Goal: Information Seeking & Learning: Learn about a topic

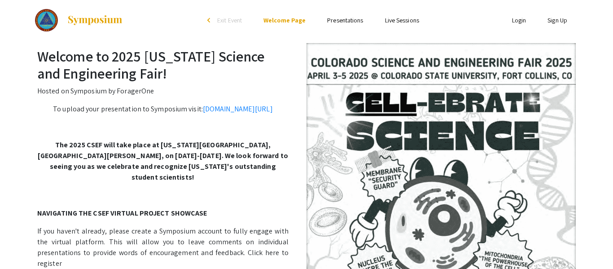
click at [352, 20] on link "Presentations" at bounding box center [345, 20] width 36 height 8
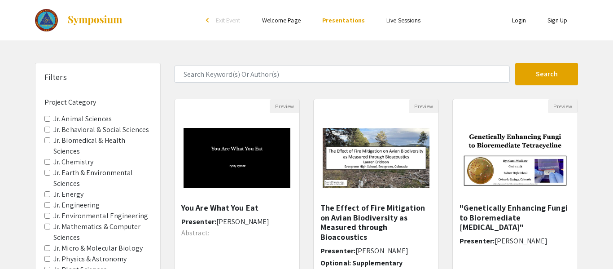
click at [86, 208] on label "Jr. Engineering" at bounding box center [76, 205] width 47 height 11
click at [50, 208] on Engineering "Jr. Engineering" at bounding box center [47, 205] width 6 height 6
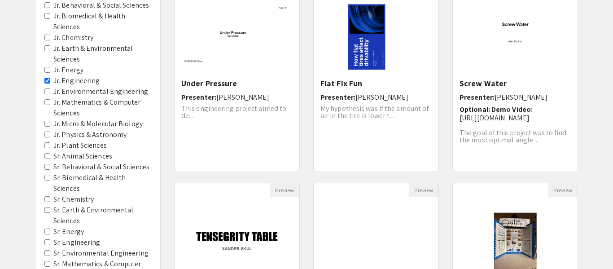
scroll to position [126, 0]
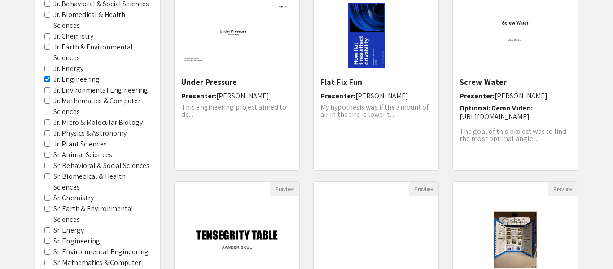
click at [103, 150] on label "Sr. Animal Sciences" at bounding box center [82, 154] width 59 height 11
click at [50, 152] on Sciences "Sr. Animal Sciences" at bounding box center [47, 155] width 6 height 6
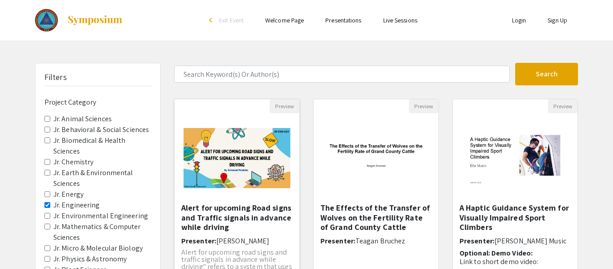
scroll to position [72, 0]
click at [57, 200] on label "Jr. Engineering" at bounding box center [76, 205] width 47 height 11
click at [50, 202] on Engineering "Jr. Engineering" at bounding box center [47, 205] width 6 height 6
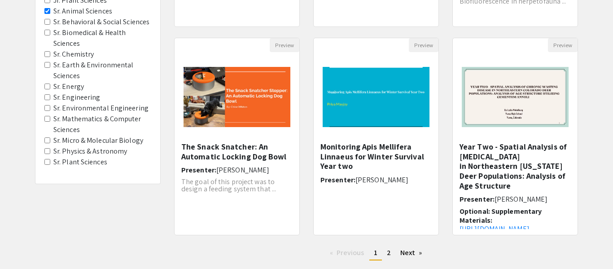
scroll to position [287, 0]
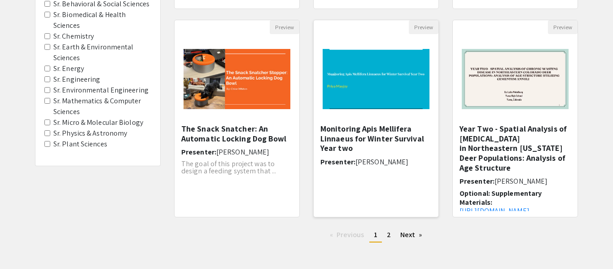
click at [369, 132] on h5 "Monitoring Apis Mellifera Linnaeus for Winter Survival Year two" at bounding box center [375, 138] width 111 height 29
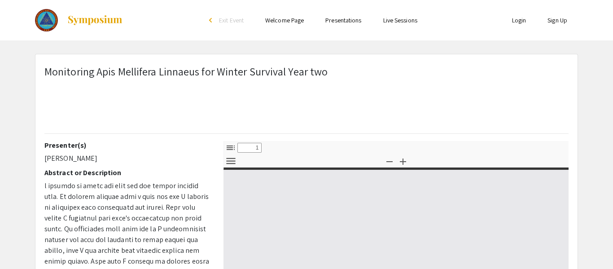
select select "custom"
type input "0"
select select "custom"
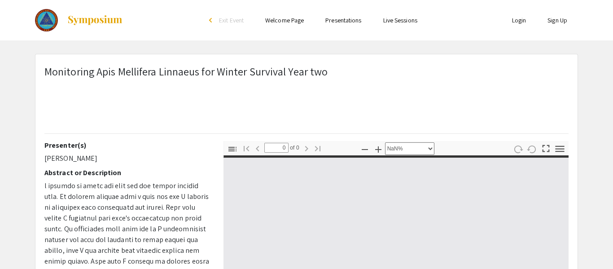
type input "1"
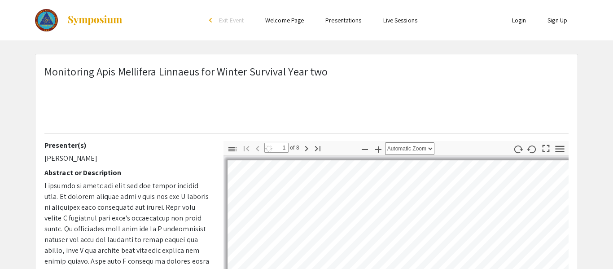
select select "auto"
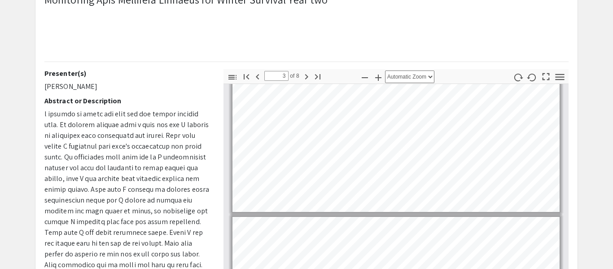
scroll to position [247, 0]
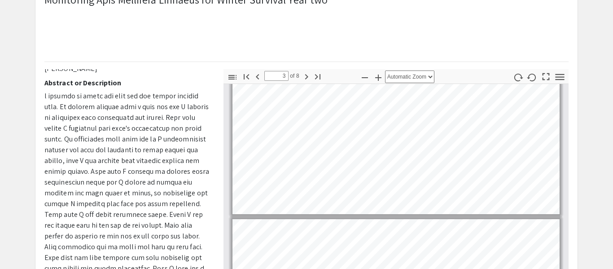
scroll to position [0, 0]
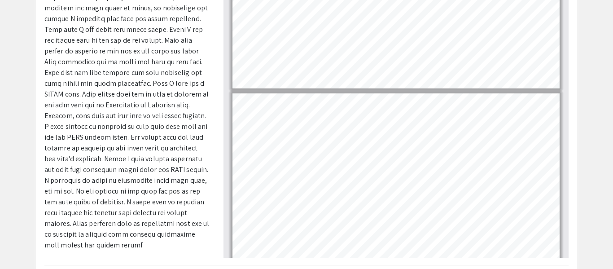
scroll to position [215, 0]
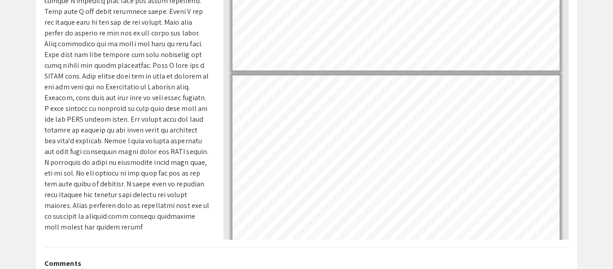
click at [127, 85] on span at bounding box center [126, 59] width 165 height 343
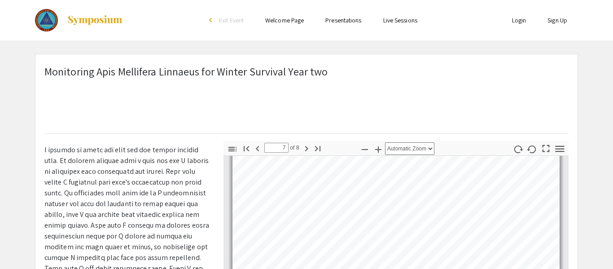
scroll to position [1155, 0]
type input "4"
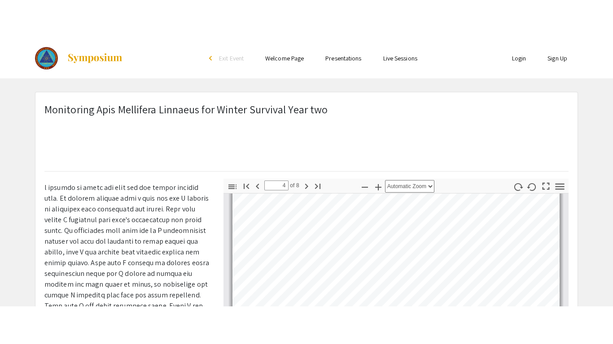
scroll to position [599, 0]
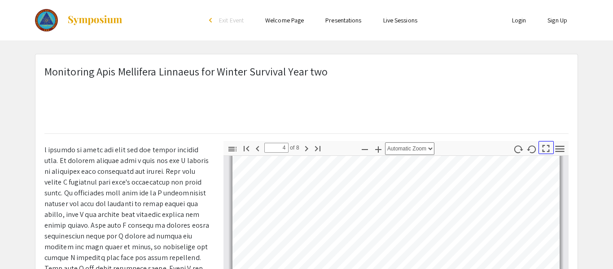
click at [544, 146] on icon "button" at bounding box center [545, 148] width 12 height 12
select select "page-fit"
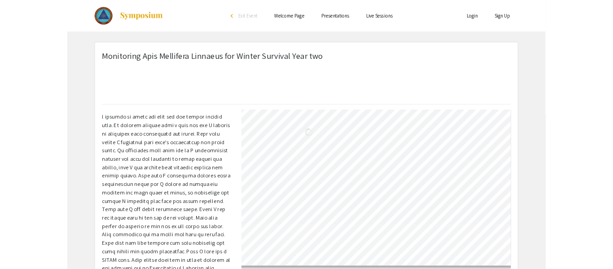
scroll to position [344, 0]
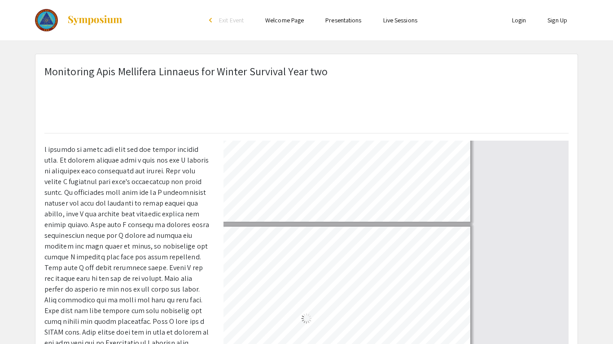
type input "7"
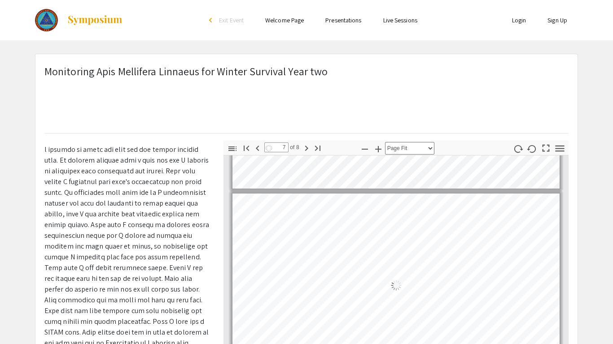
select select "auto"
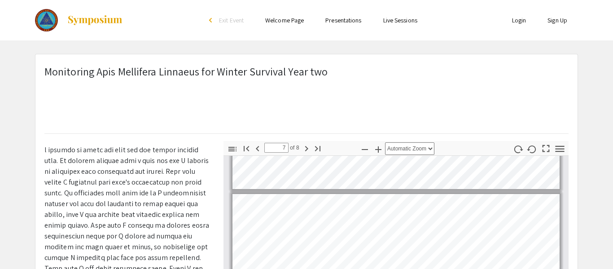
scroll to position [1137, 0]
